Goal: Register for event/course

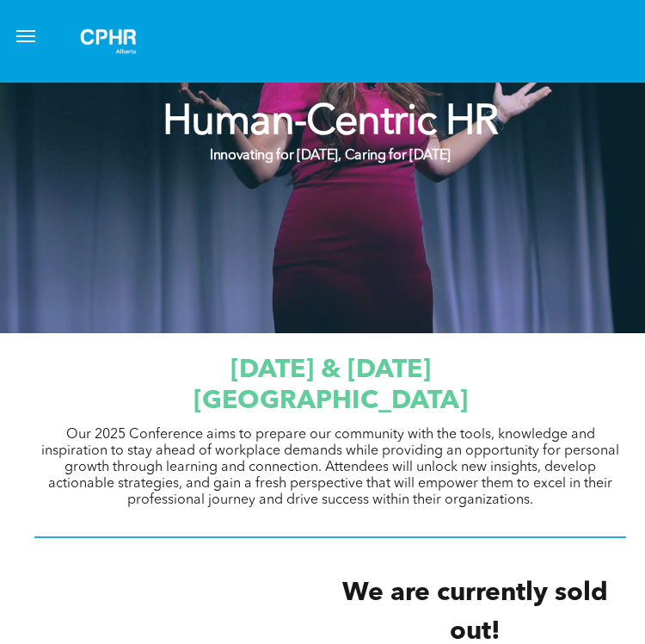
scroll to position [290, 0]
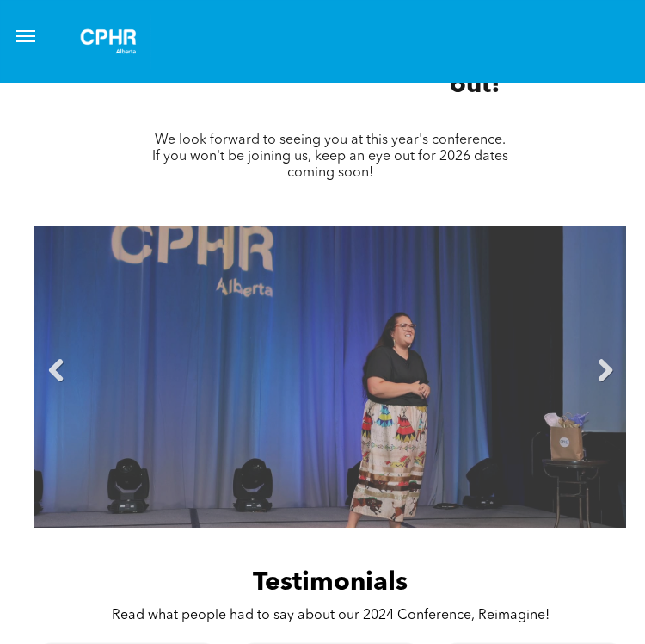
scroll to position [838, 0]
